Goal: Information Seeking & Learning: Learn about a topic

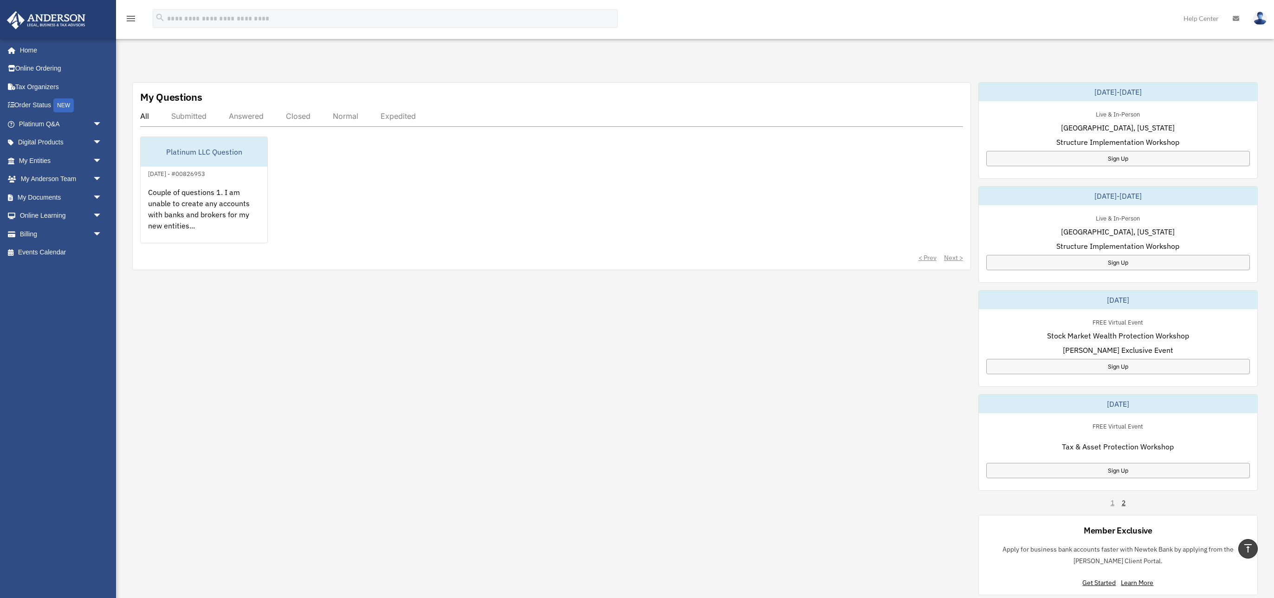
scroll to position [384, 0]
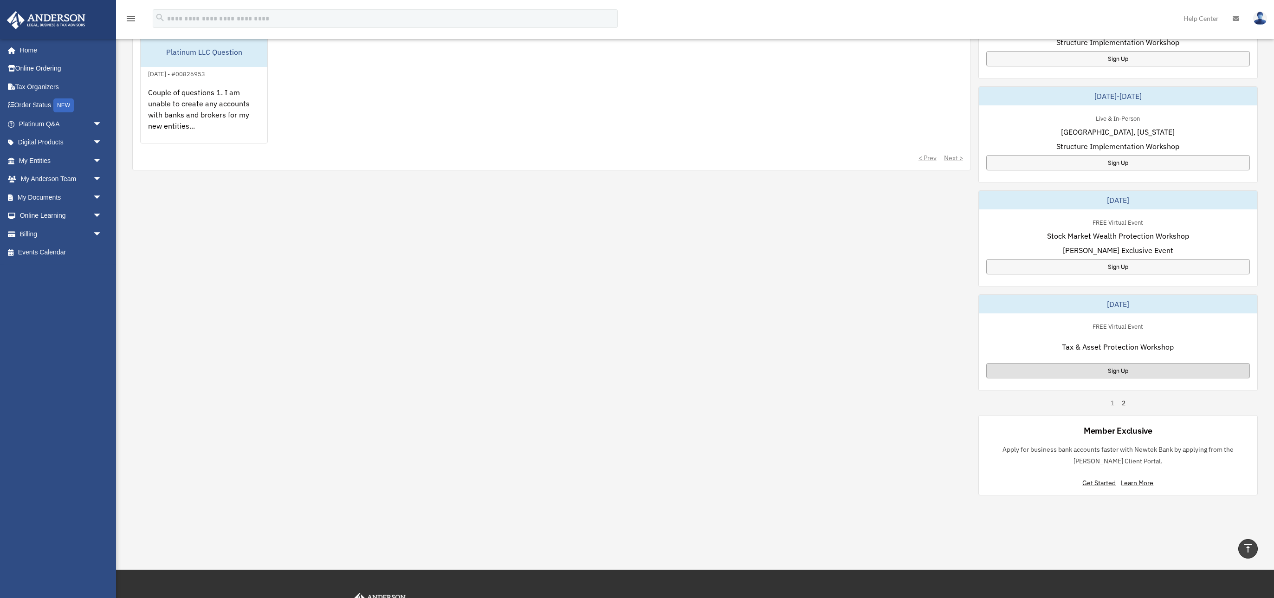
click at [1158, 374] on div "Sign Up" at bounding box center [1118, 370] width 264 height 15
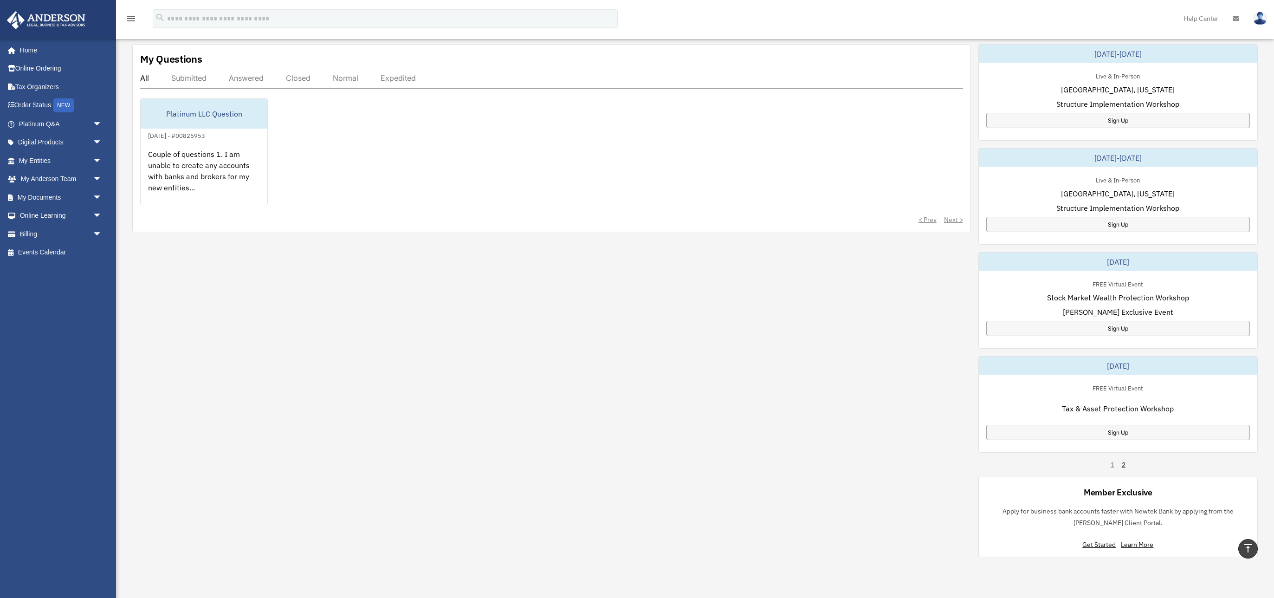
scroll to position [322, 0]
click at [1123, 464] on link "2" at bounding box center [1124, 465] width 4 height 9
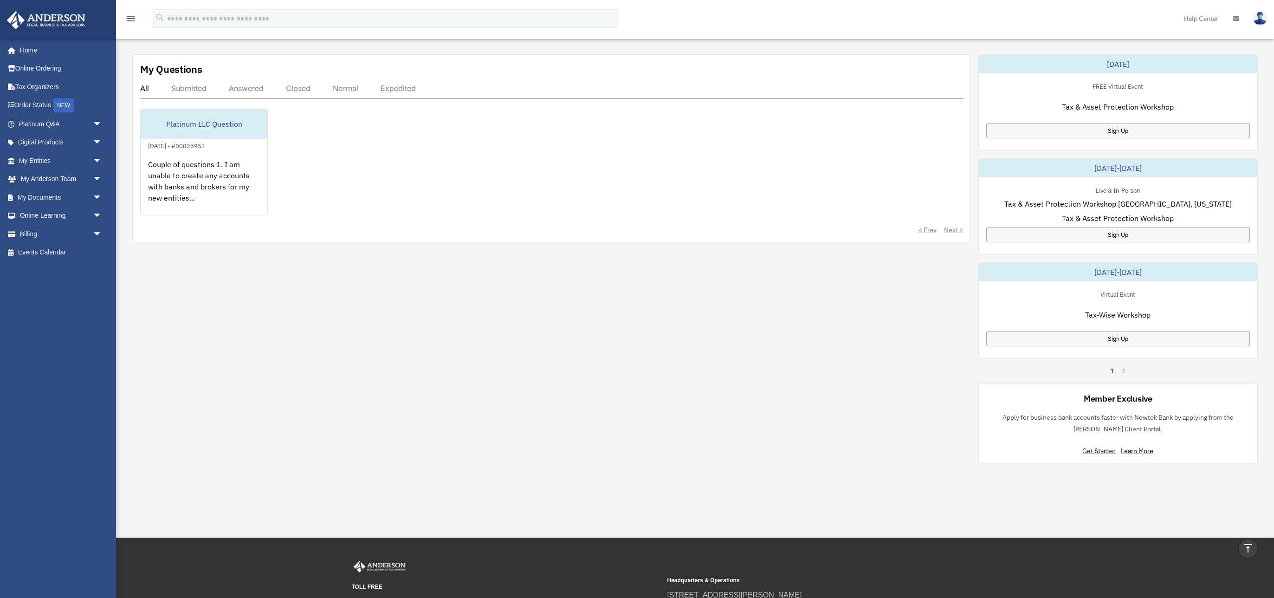
scroll to position [311, 0]
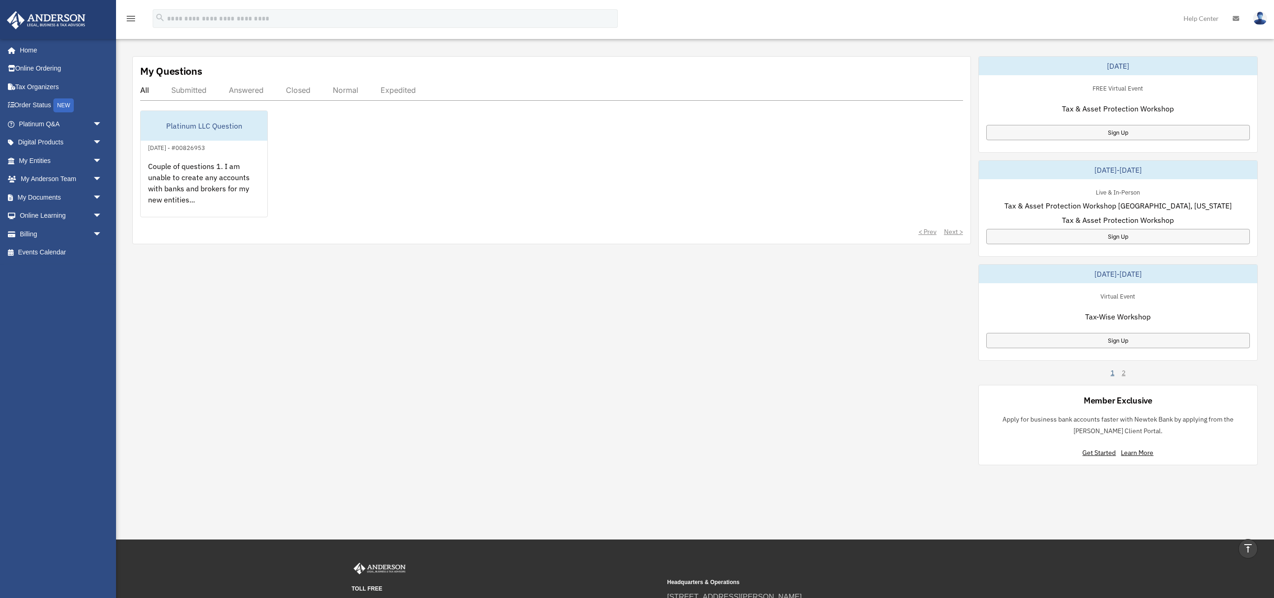
click at [1114, 370] on link "1" at bounding box center [1113, 372] width 4 height 9
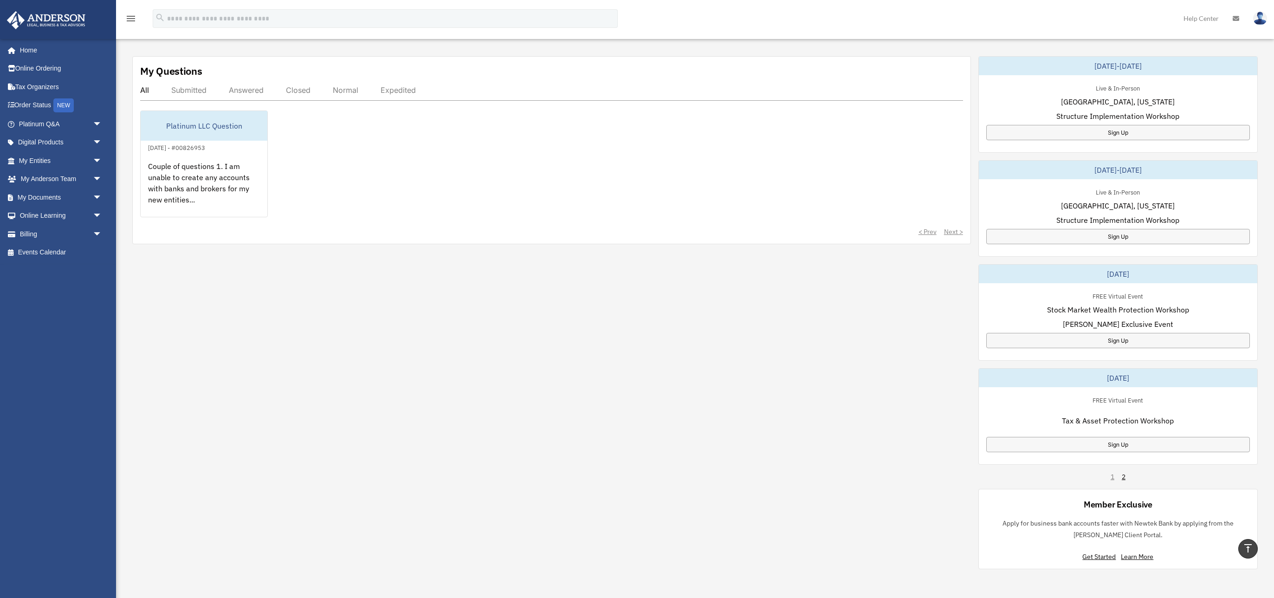
click at [1096, 116] on span "Structure Implementation Workshop" at bounding box center [1118, 115] width 123 height 11
click at [1102, 129] on div "Sign Up" at bounding box center [1118, 132] width 264 height 15
click at [1116, 333] on div "Sign Up" at bounding box center [1118, 340] width 264 height 15
click at [1140, 442] on div "Sign Up" at bounding box center [1118, 444] width 264 height 15
click at [50, 180] on link "My Anderson Team arrow_drop_down" at bounding box center [61, 179] width 110 height 19
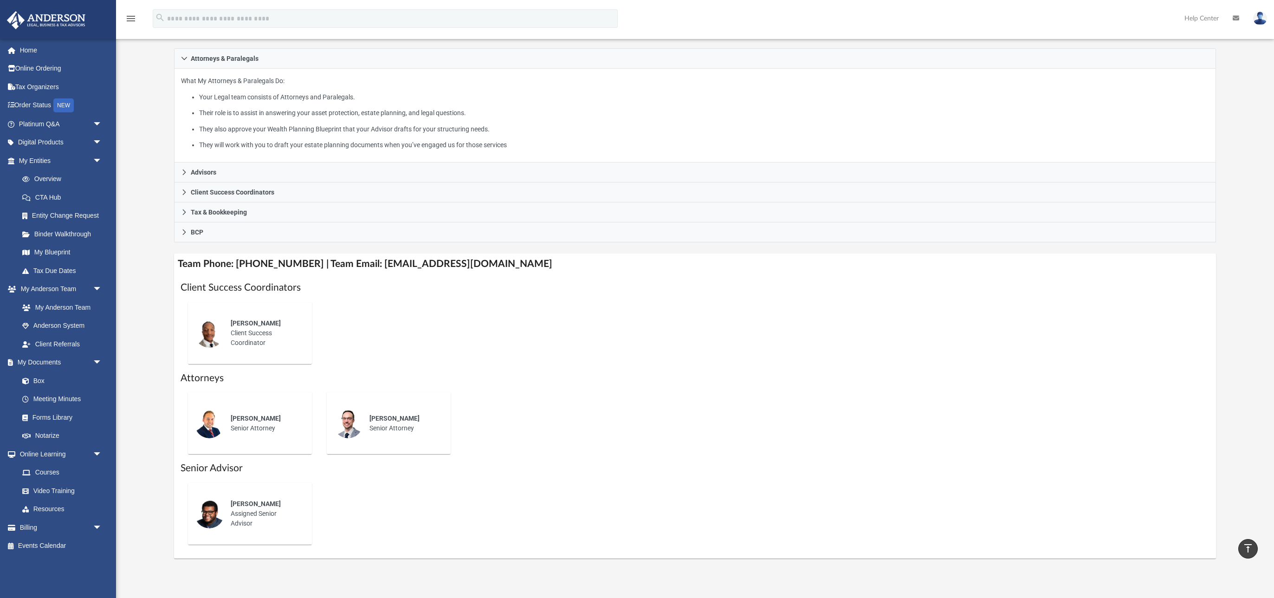
scroll to position [148, 0]
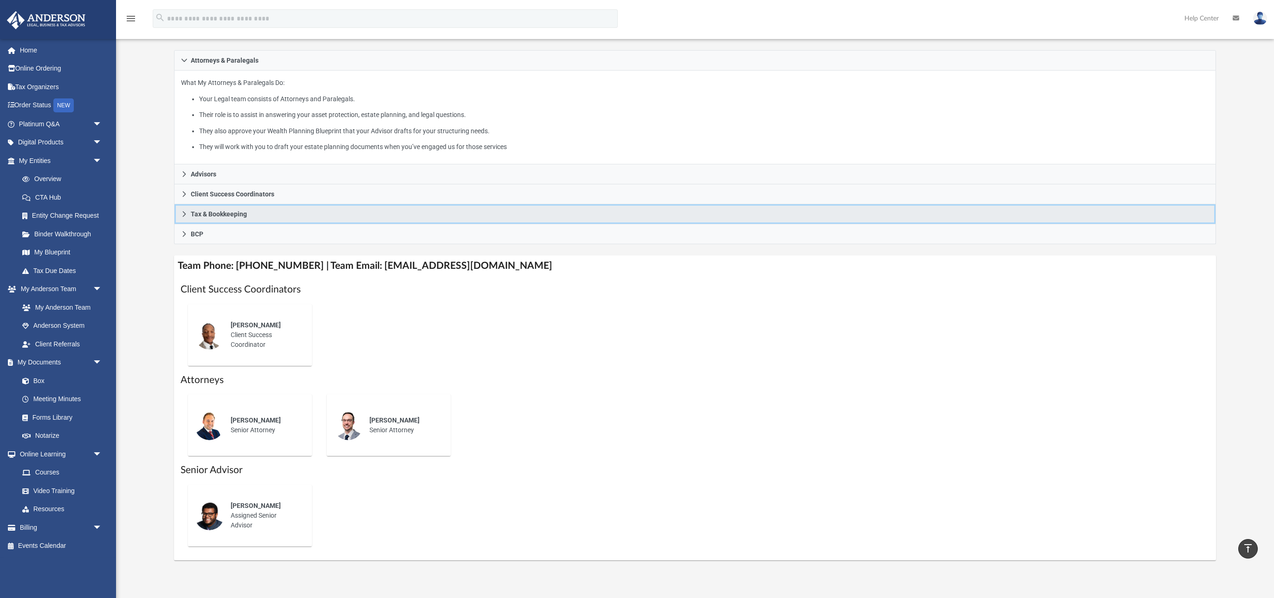
click at [190, 215] on link "Tax & Bookkeeping" at bounding box center [695, 214] width 1043 height 20
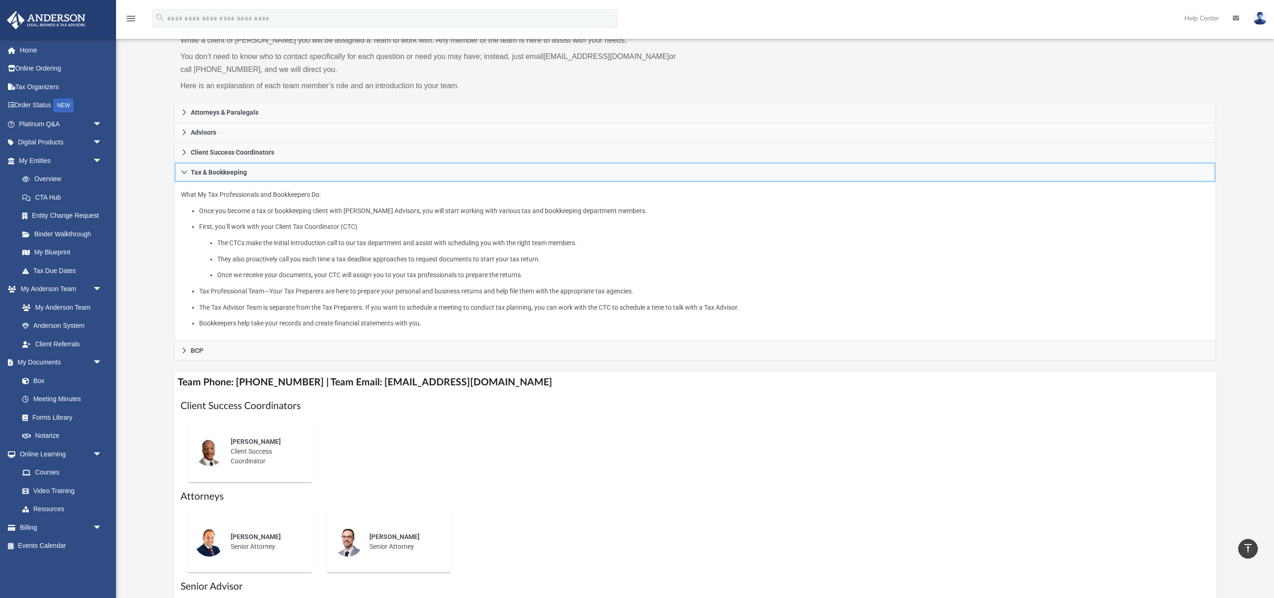
scroll to position [45, 0]
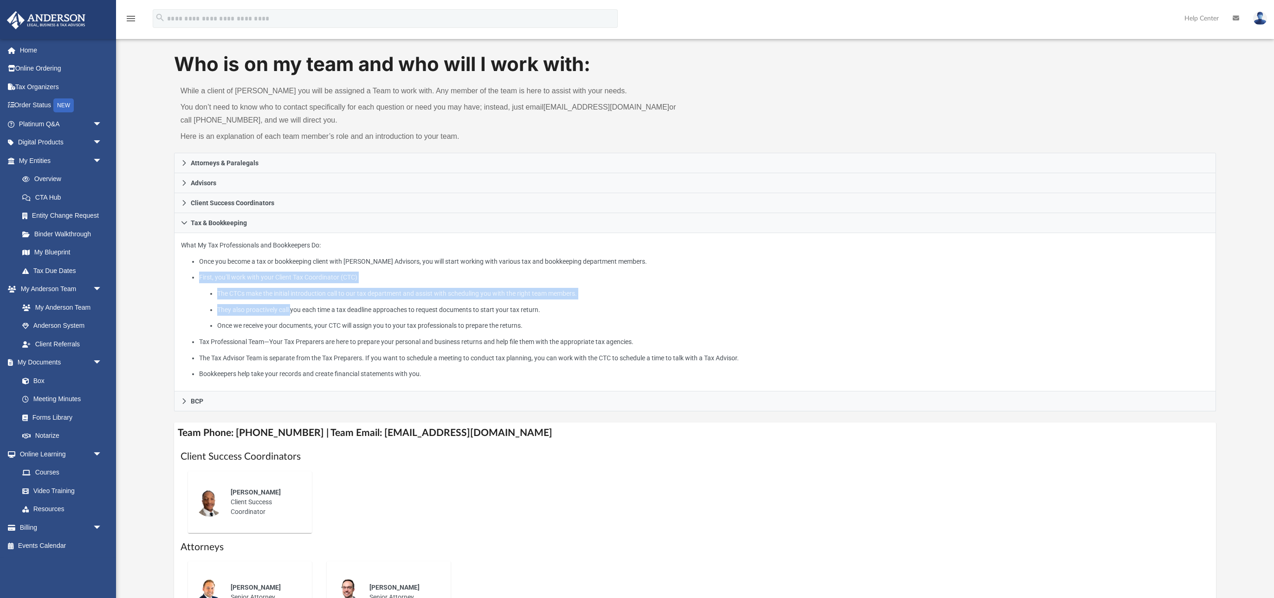
drag, startPoint x: 282, startPoint y: 271, endPoint x: 295, endPoint y: 312, distance: 43.3
click at [295, 312] on li "First, you’ll work with your Client Tax Coordinator (CTC) The CTCs make the ini…" at bounding box center [704, 302] width 1010 height 60
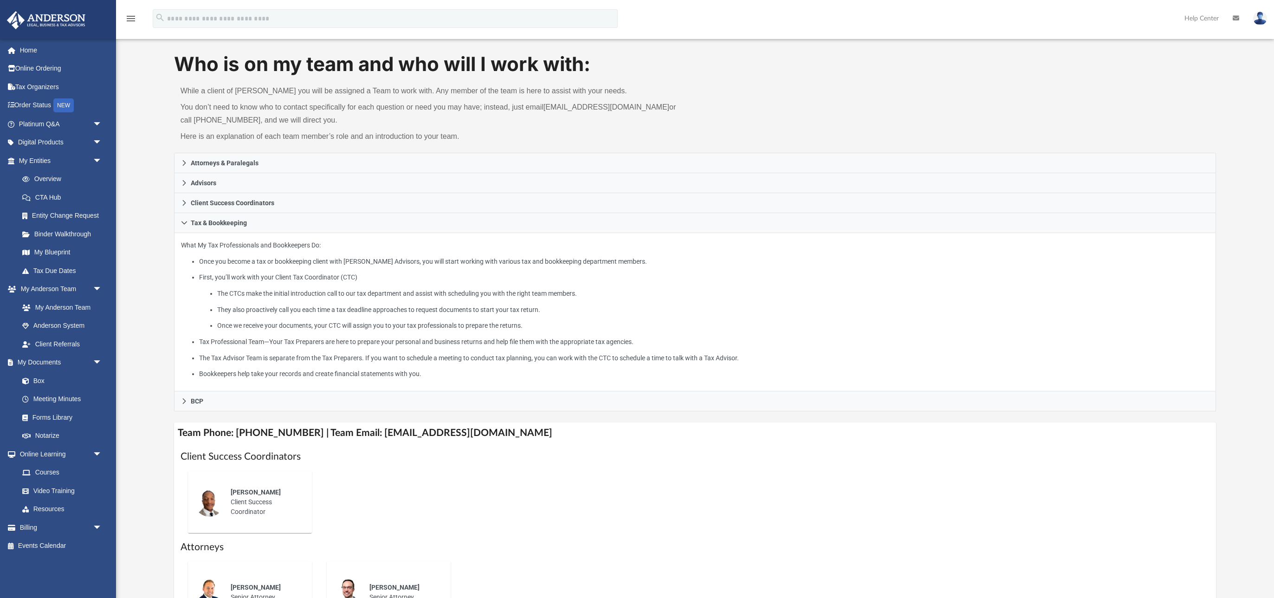
click at [295, 313] on li "They also proactively call you each time a tax deadline approaches to request d…" at bounding box center [713, 310] width 992 height 12
click at [298, 324] on li "Once we receive your documents, your CTC will assign you to your tax profession…" at bounding box center [713, 326] width 992 height 12
click at [39, 269] on link "Tax Due Dates" at bounding box center [64, 270] width 103 height 19
click at [56, 422] on link "Forms Library" at bounding box center [64, 417] width 103 height 19
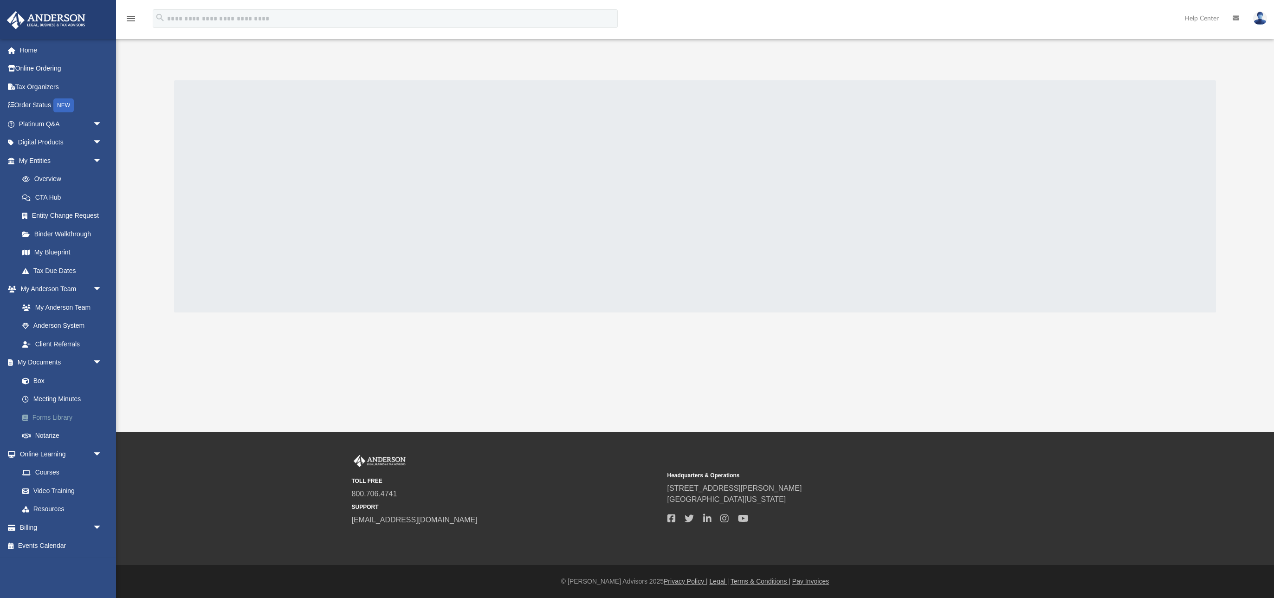
click at [60, 418] on link "Forms Library" at bounding box center [64, 417] width 103 height 19
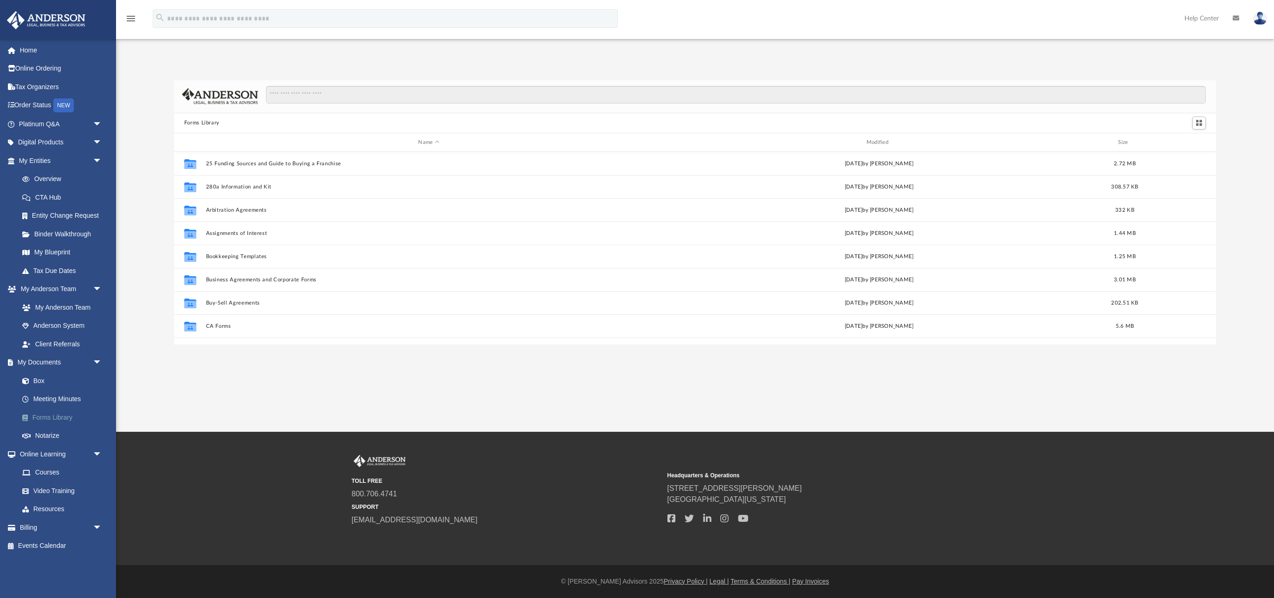
scroll to position [211, 1042]
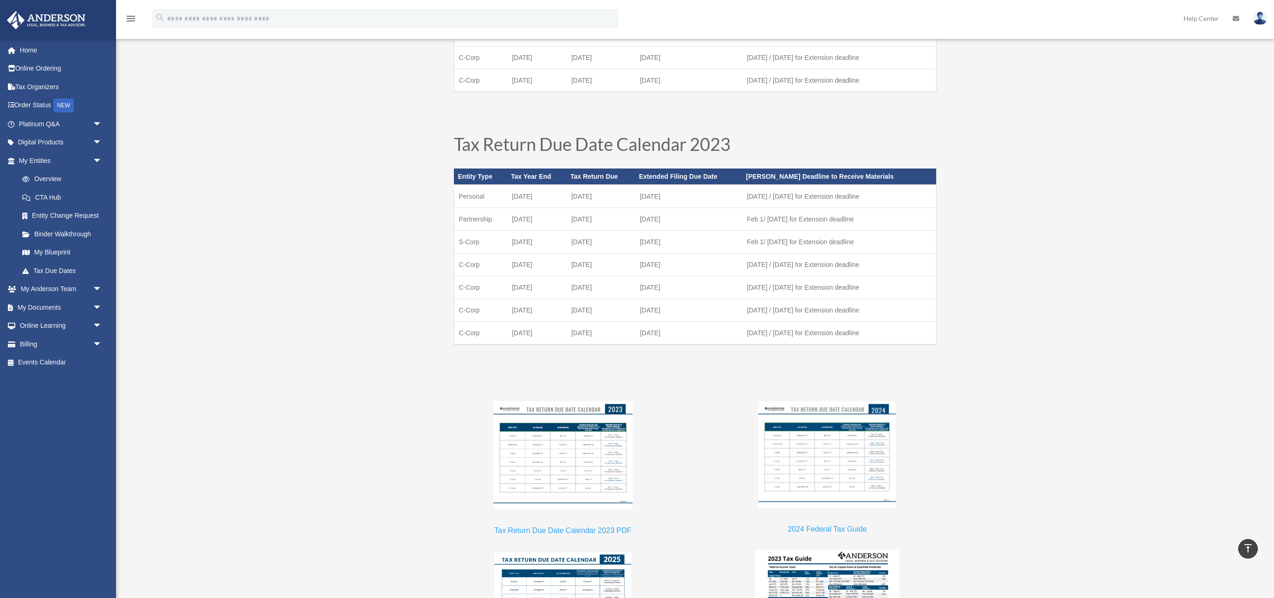
scroll to position [509, 0]
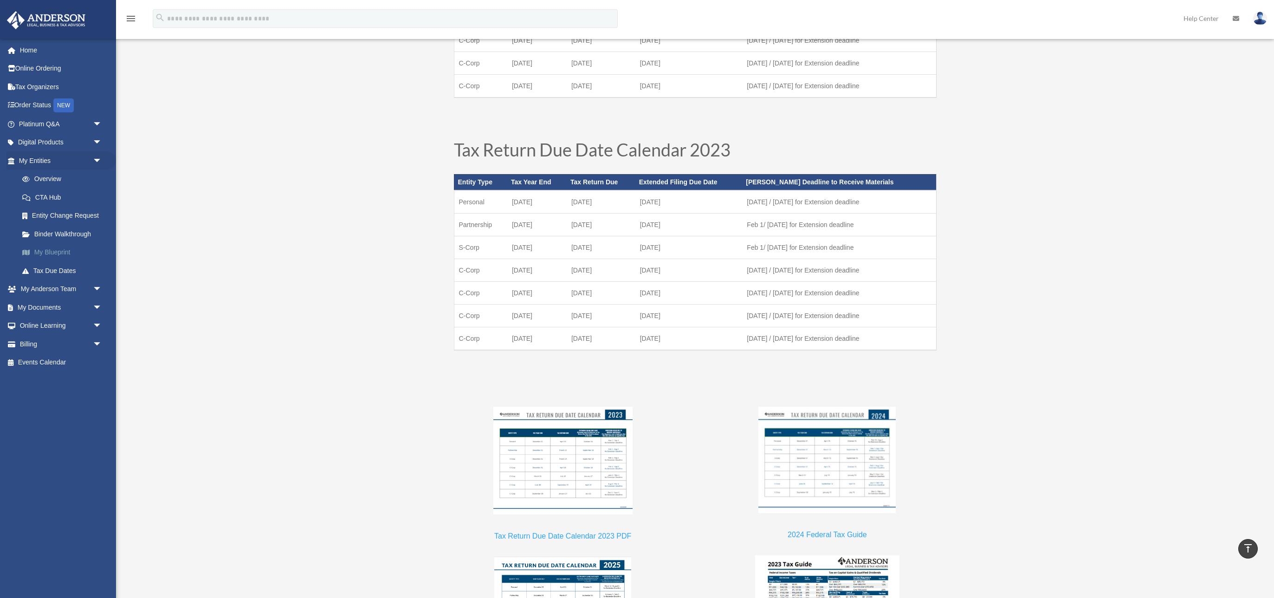
click at [54, 249] on link "My Blueprint" at bounding box center [64, 252] width 103 height 19
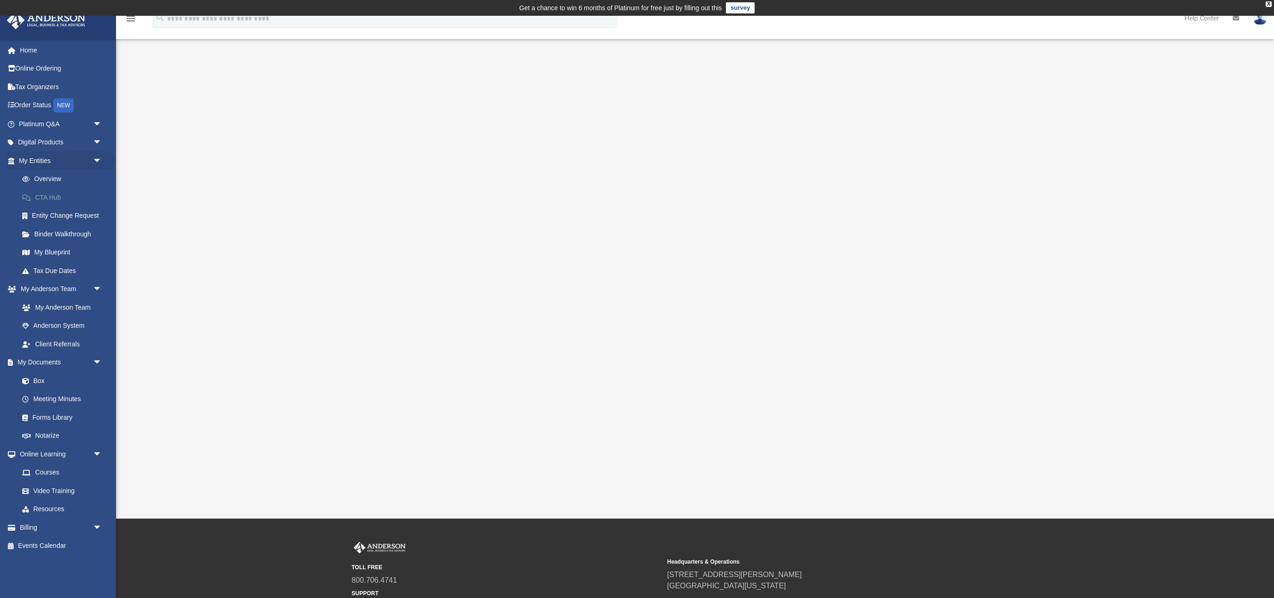
click at [59, 204] on link "CTA Hub" at bounding box center [64, 197] width 103 height 19
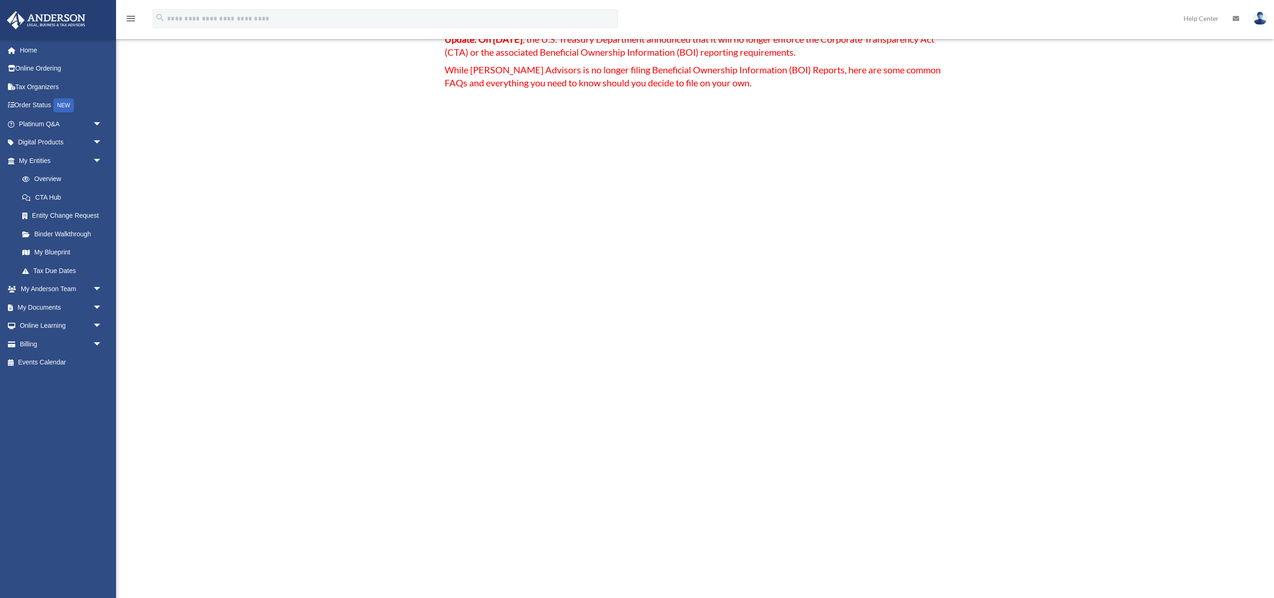
scroll to position [140, 0]
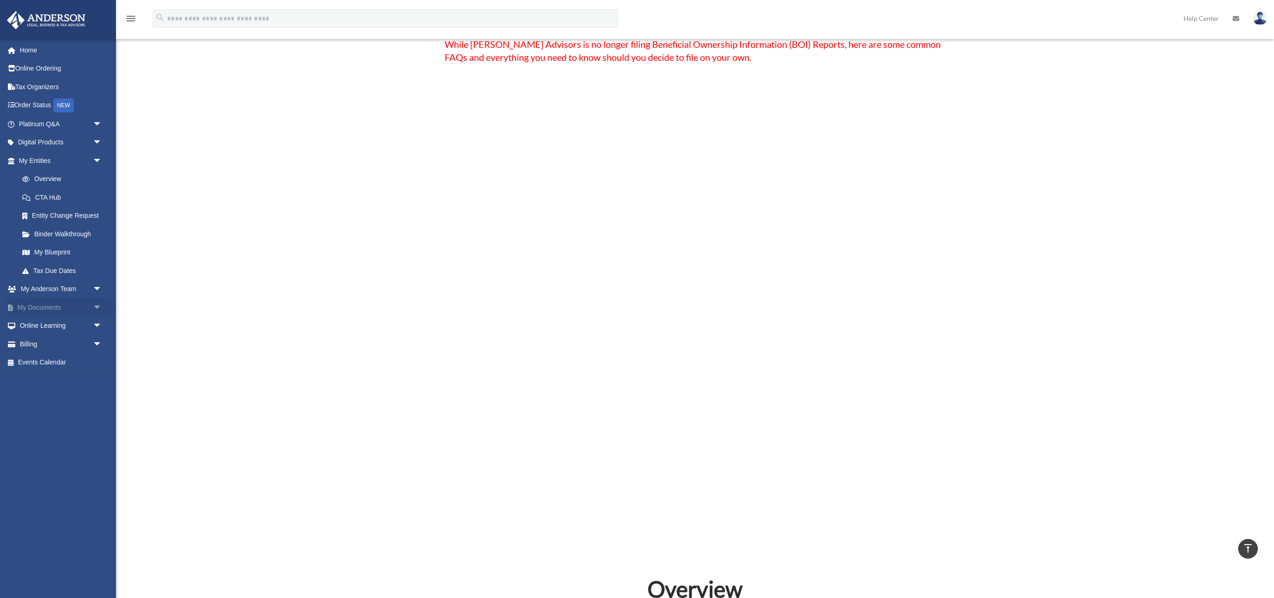
click at [52, 307] on link "My Documents arrow_drop_down" at bounding box center [61, 307] width 110 height 19
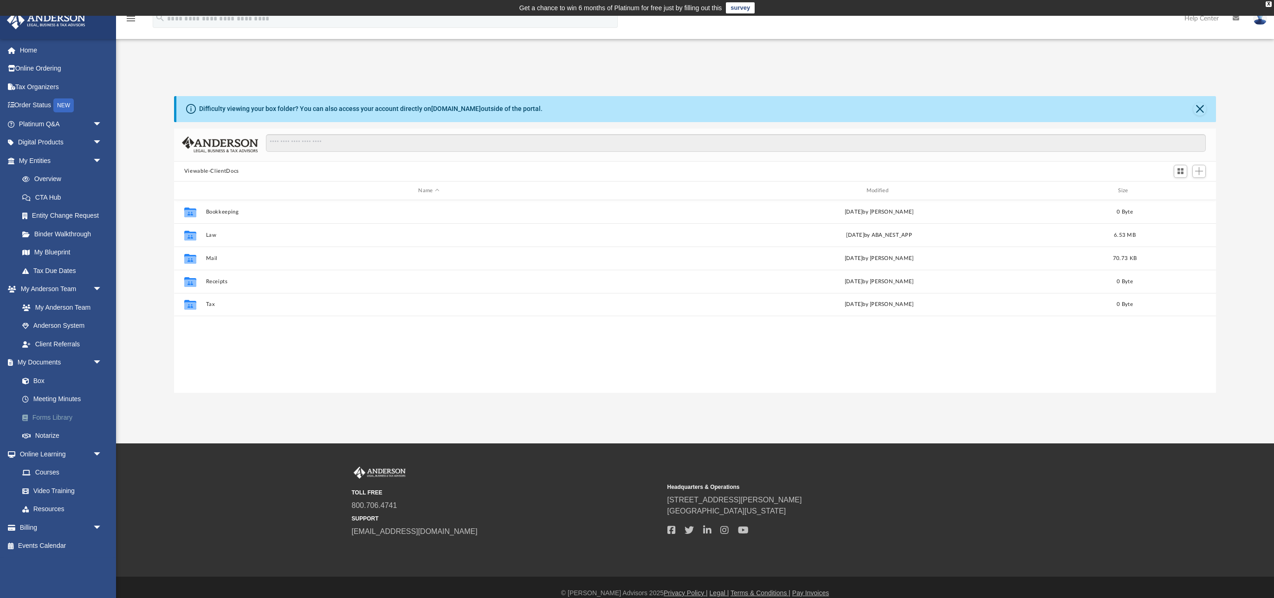
scroll to position [211, 1042]
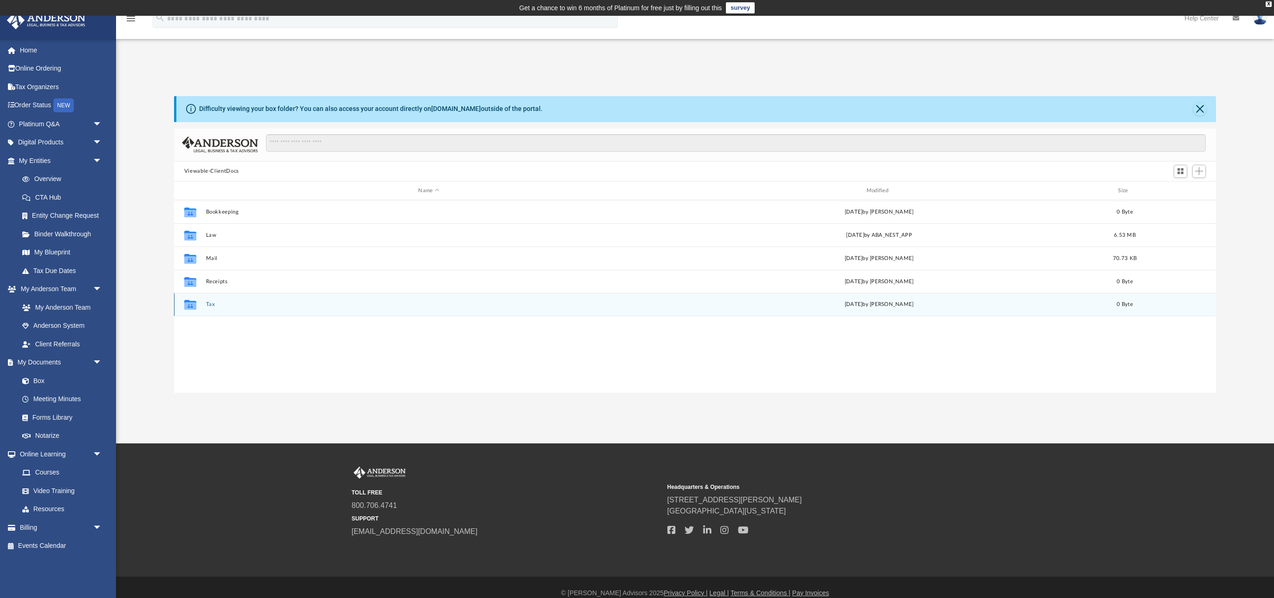
click at [210, 302] on button "Tax" at bounding box center [429, 305] width 446 height 6
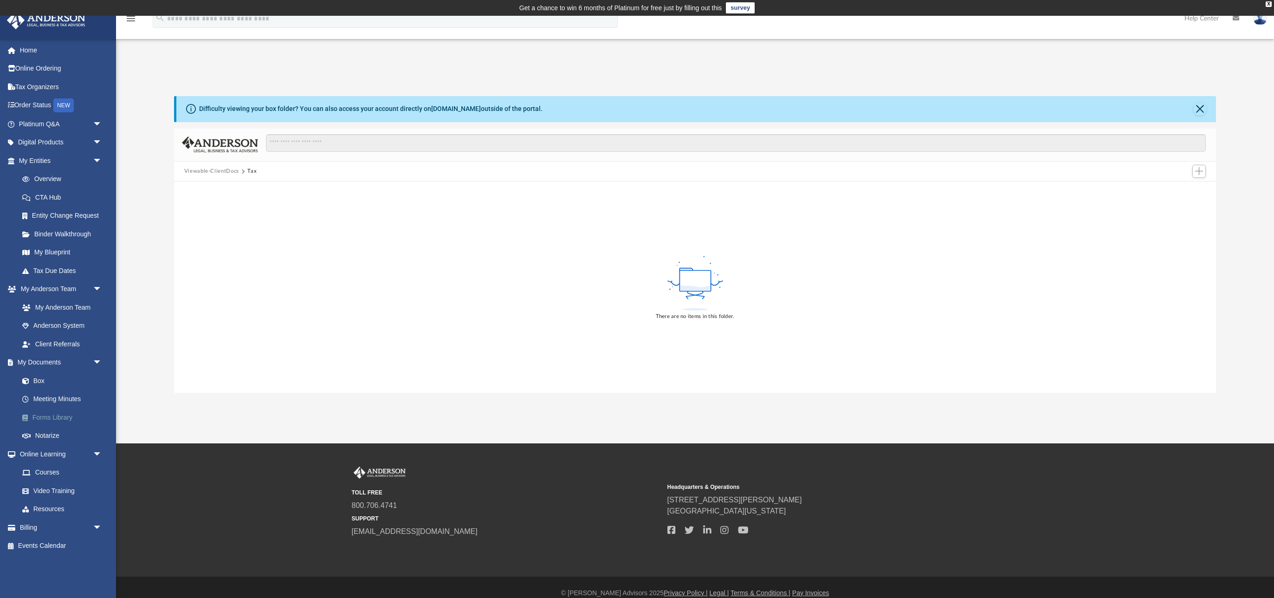
click at [64, 415] on link "Forms Library" at bounding box center [64, 417] width 103 height 19
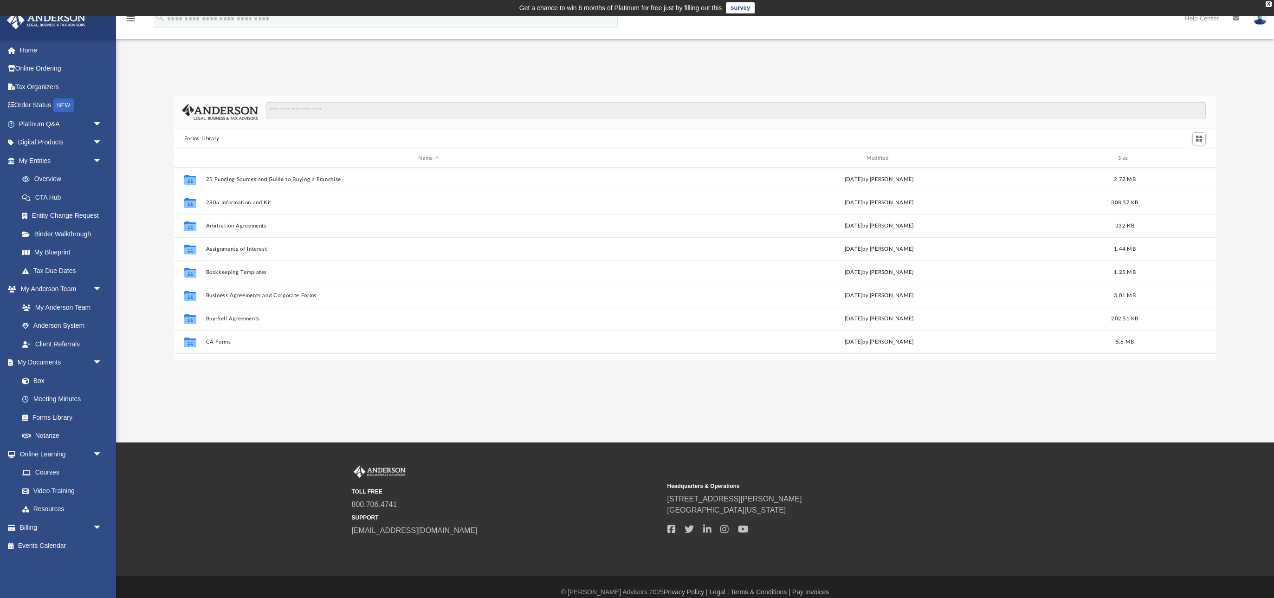
scroll to position [211, 1042]
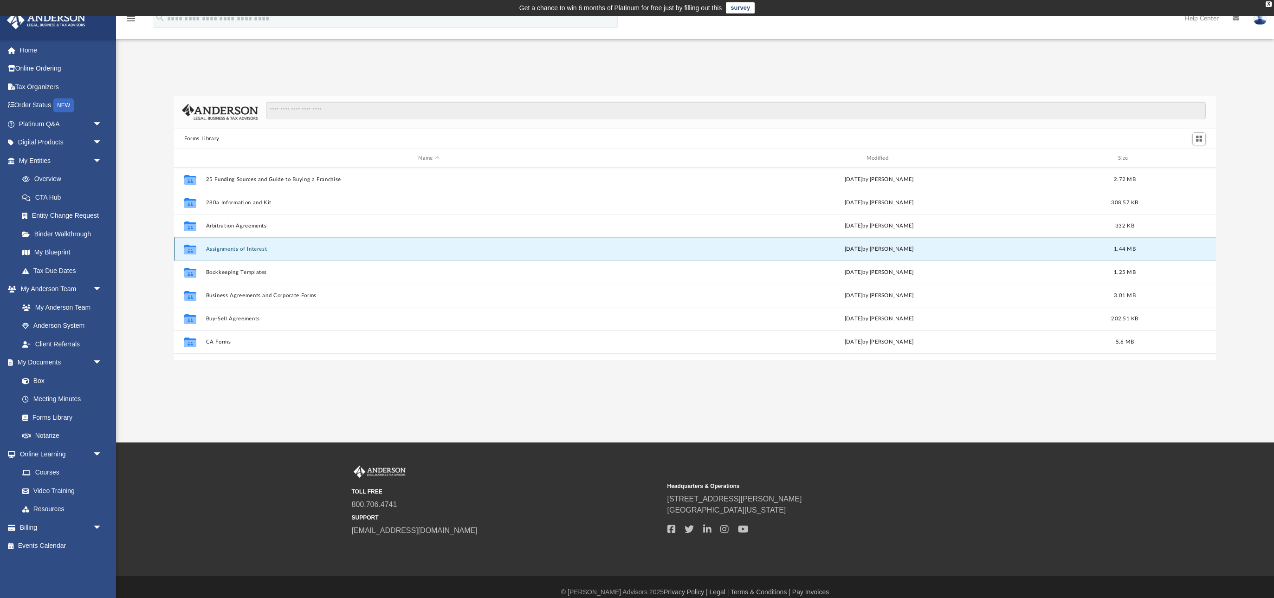
click at [253, 251] on button "Assignments of Interest" at bounding box center [429, 249] width 446 height 6
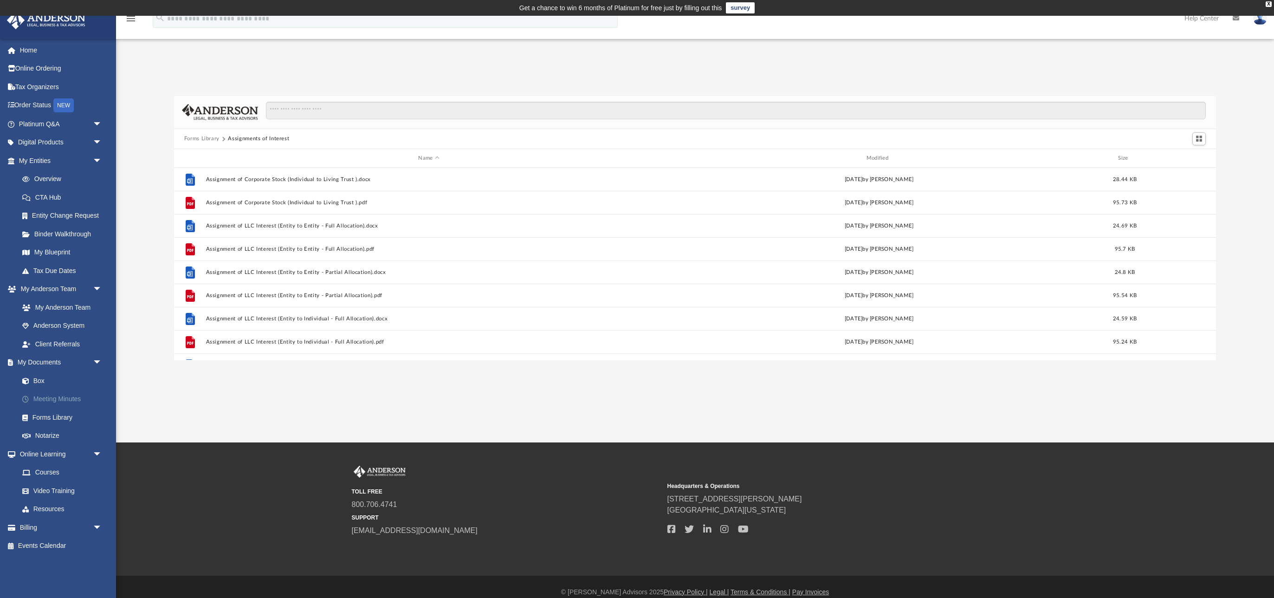
click at [42, 394] on link "Meeting Minutes" at bounding box center [64, 399] width 103 height 19
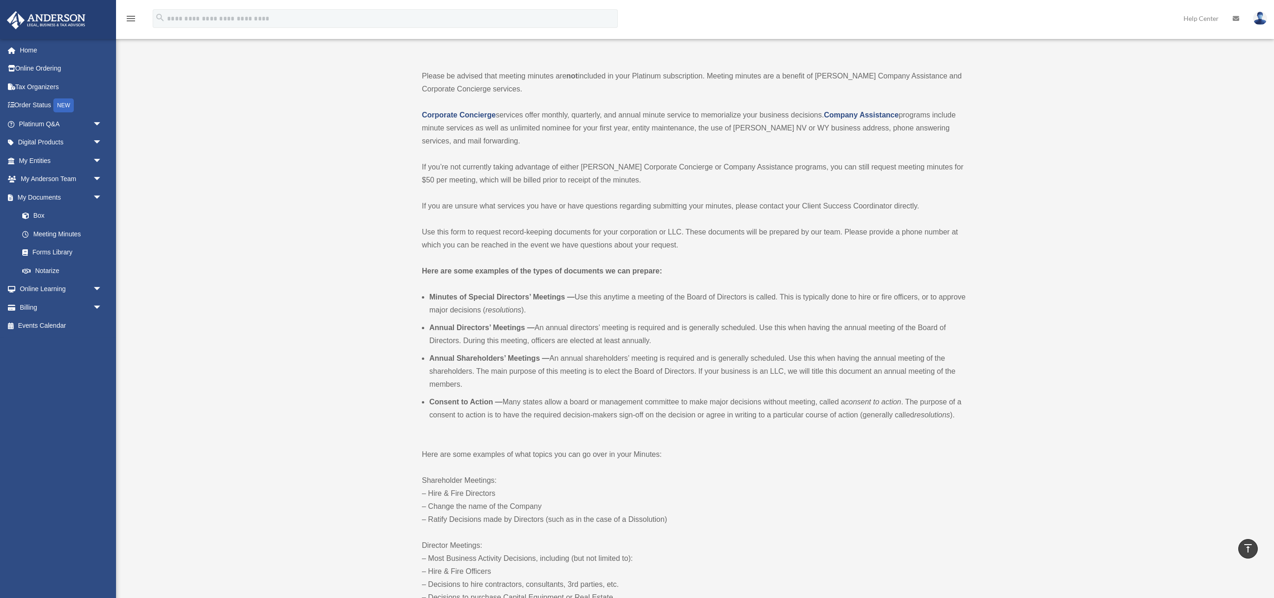
scroll to position [42, 0]
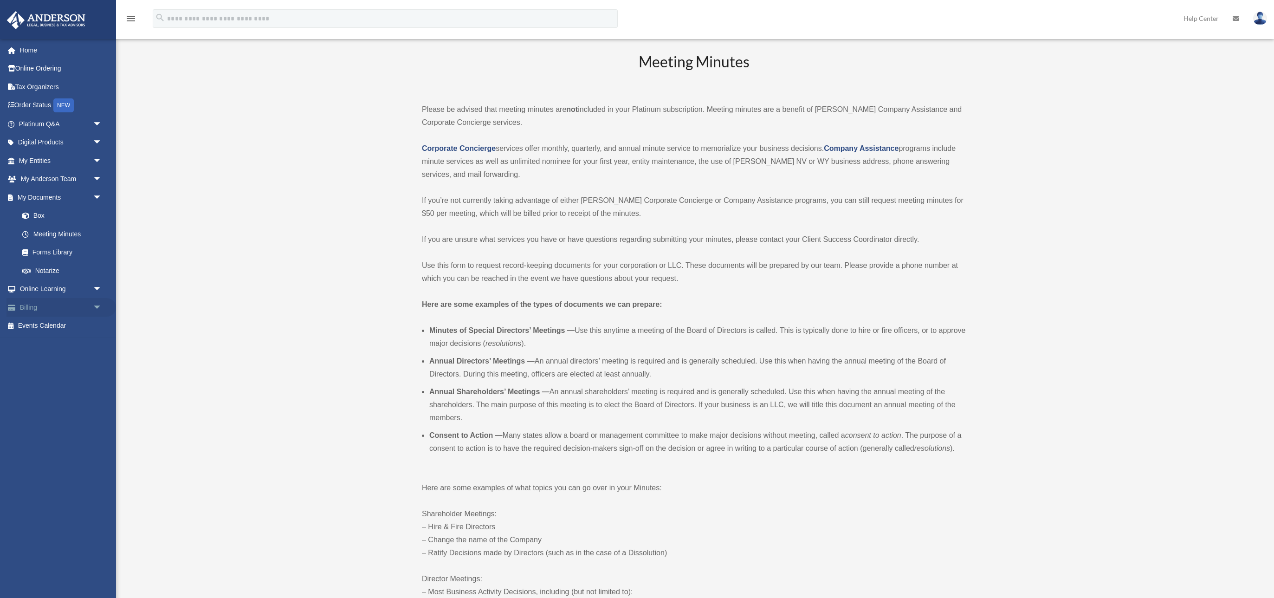
click at [80, 304] on link "Billing arrow_drop_down" at bounding box center [61, 307] width 110 height 19
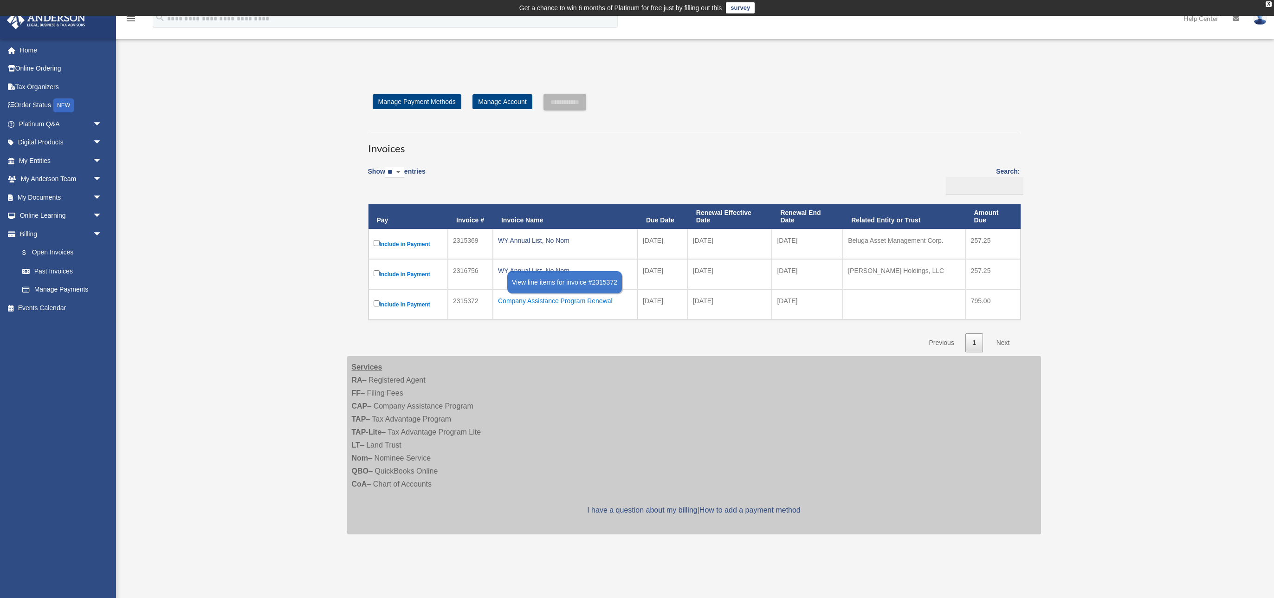
click at [526, 299] on div "Company Assistance Program Renewal" at bounding box center [565, 300] width 135 height 13
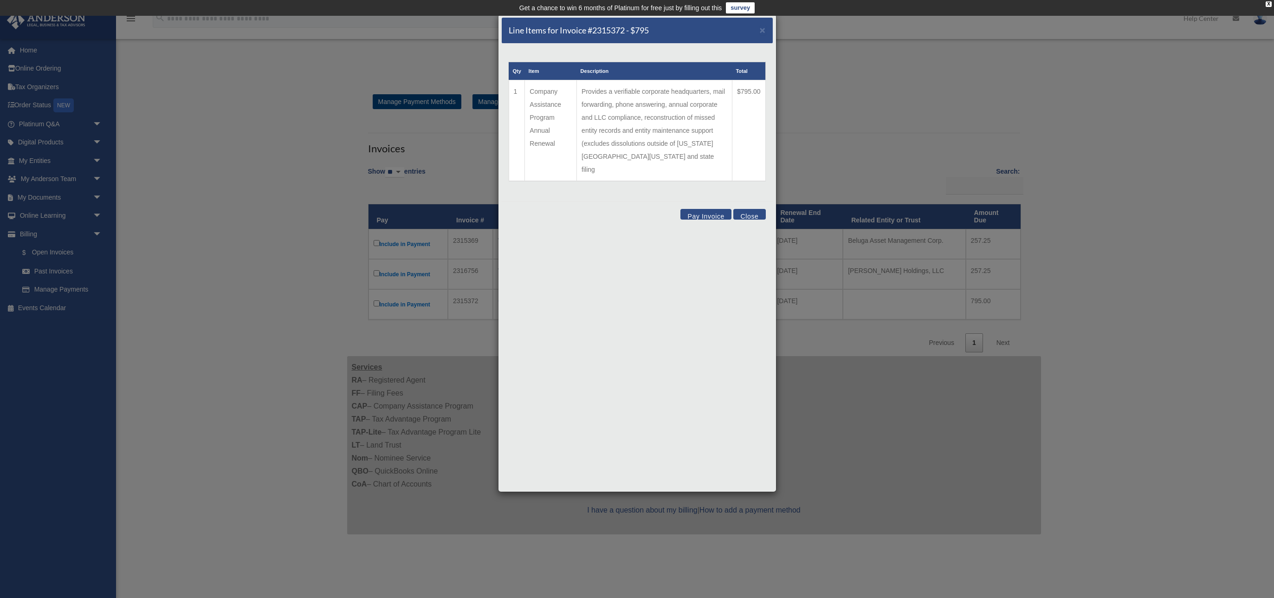
click at [766, 33] on div "Line Items for Invoice #2315372 - $795 ×" at bounding box center [637, 31] width 271 height 26
click at [763, 32] on span "×" at bounding box center [763, 30] width 6 height 11
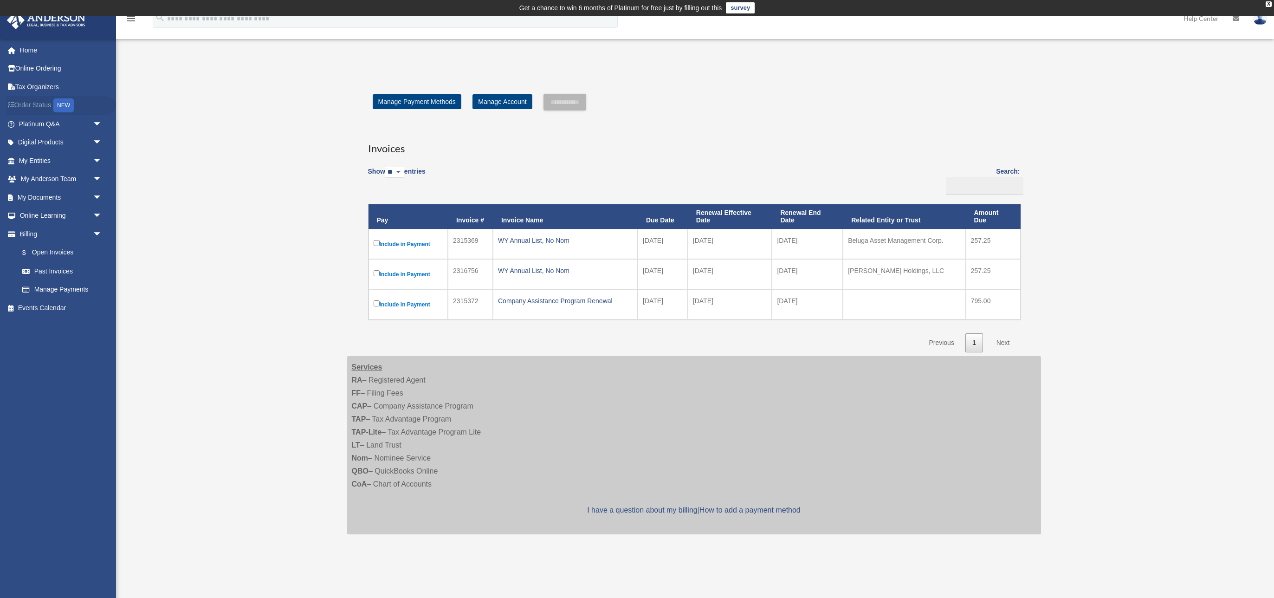
click at [34, 101] on link "Order Status NEW" at bounding box center [61, 105] width 110 height 19
click at [47, 80] on link "Tax Organizers" at bounding box center [61, 87] width 110 height 19
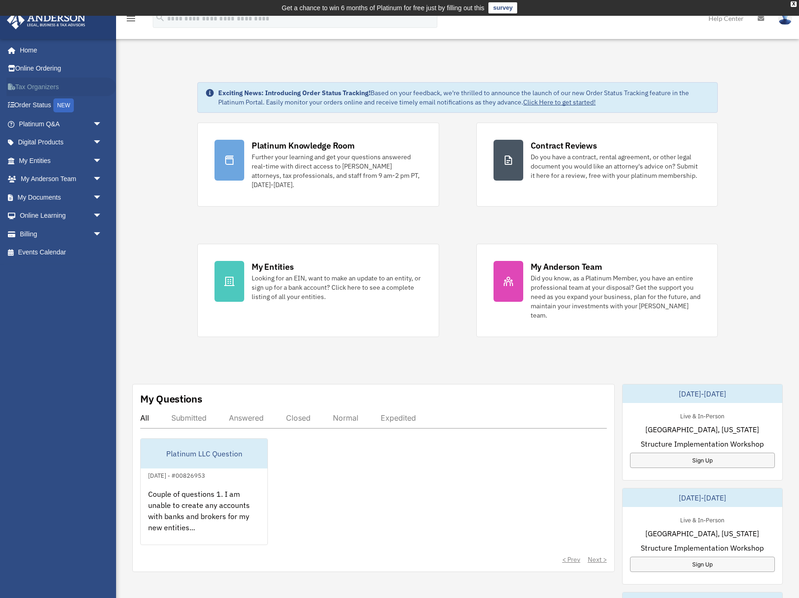
click at [47, 83] on link "Tax Organizers" at bounding box center [61, 87] width 110 height 19
click at [53, 209] on link "Online Learning arrow_drop_down" at bounding box center [61, 216] width 110 height 19
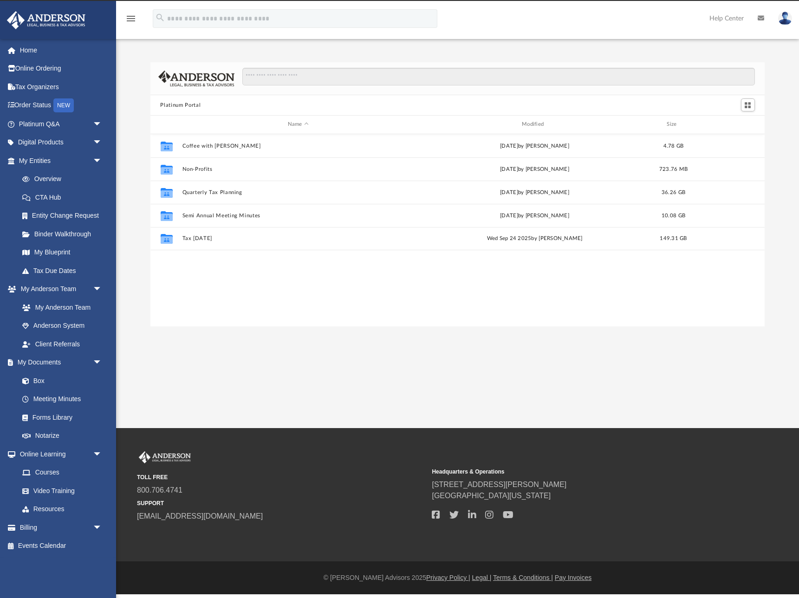
scroll to position [211, 615]
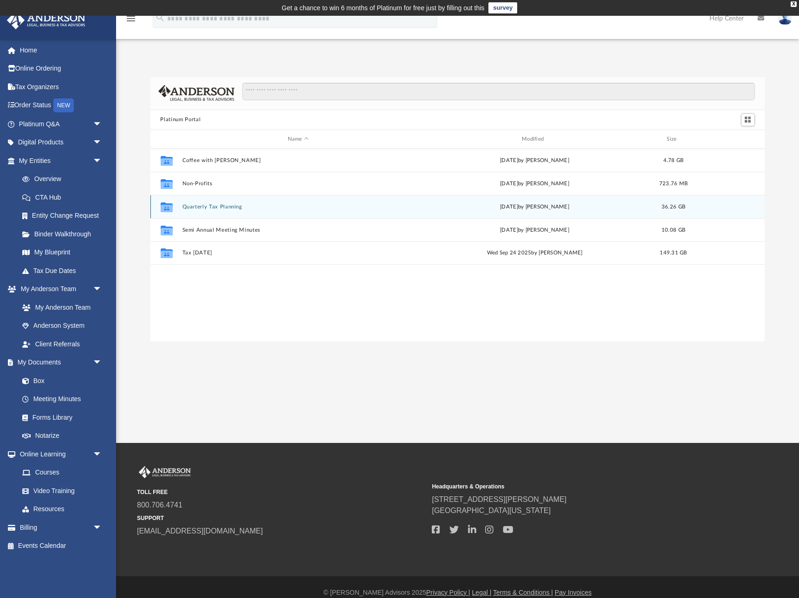
click at [218, 208] on button "Quarterly Tax Planning" at bounding box center [298, 207] width 232 height 6
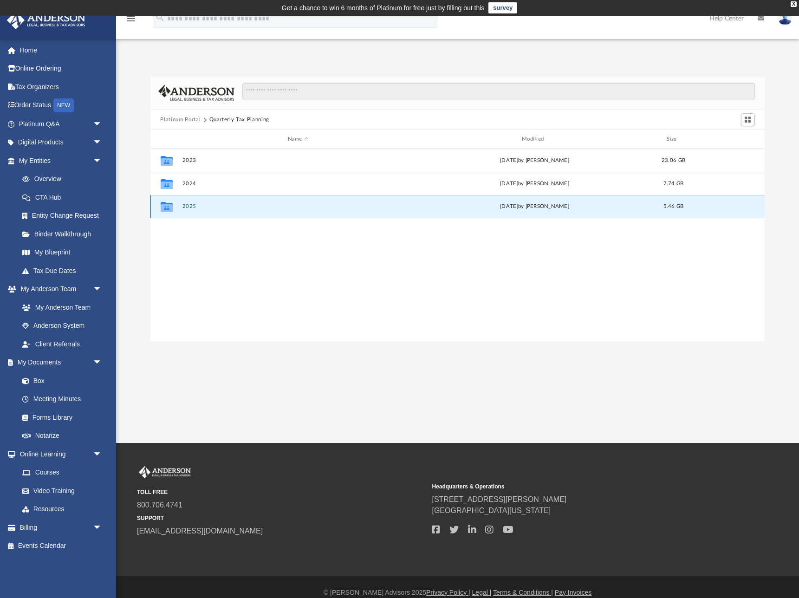
click at [189, 206] on button "2025" at bounding box center [298, 207] width 232 height 6
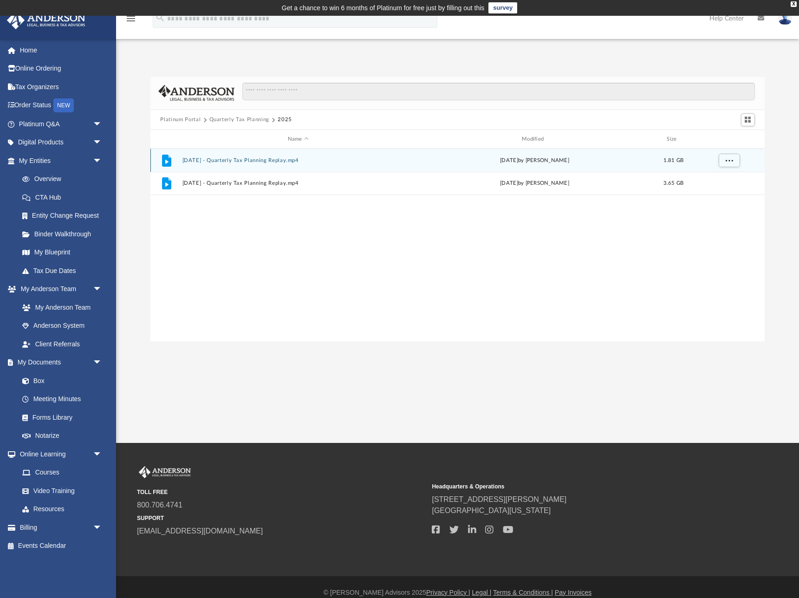
click at [257, 161] on button "[DATE] - Quarterly Tax Planning Replay.mp4" at bounding box center [298, 160] width 232 height 6
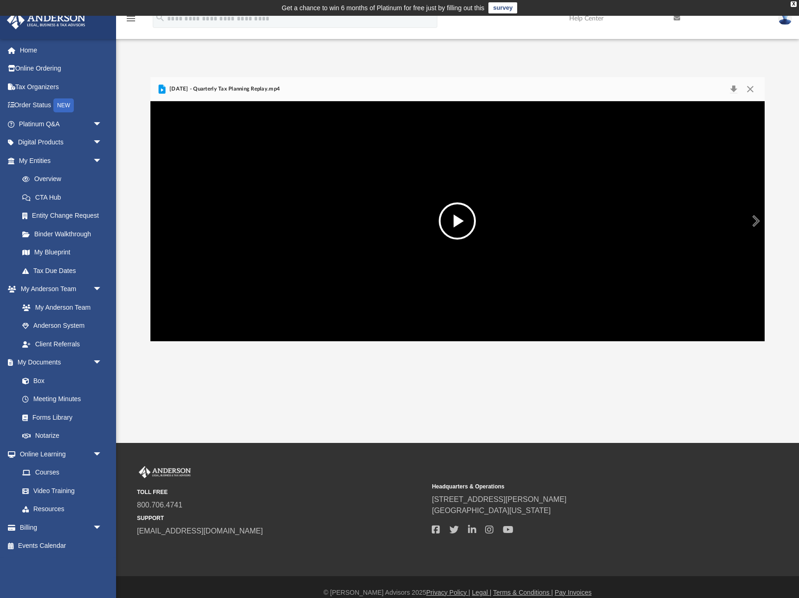
click at [457, 221] on button "File preview" at bounding box center [457, 220] width 37 height 37
click at [262, 326] on button "Pause" at bounding box center [259, 316] width 21 height 19
click at [19, 69] on link "Online Ordering" at bounding box center [61, 68] width 110 height 19
